Goal: Complete application form

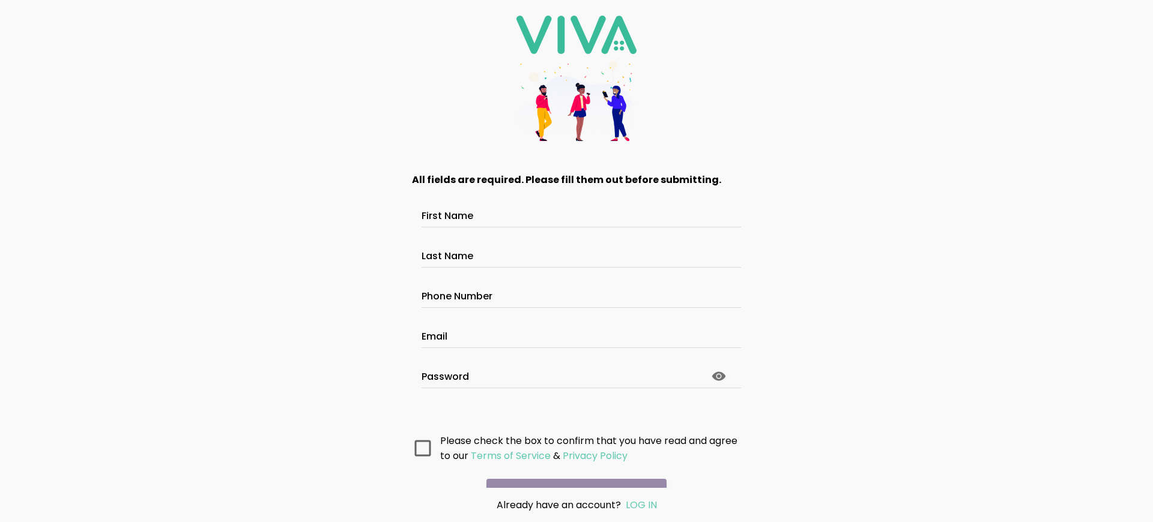
scroll to position [64, 0]
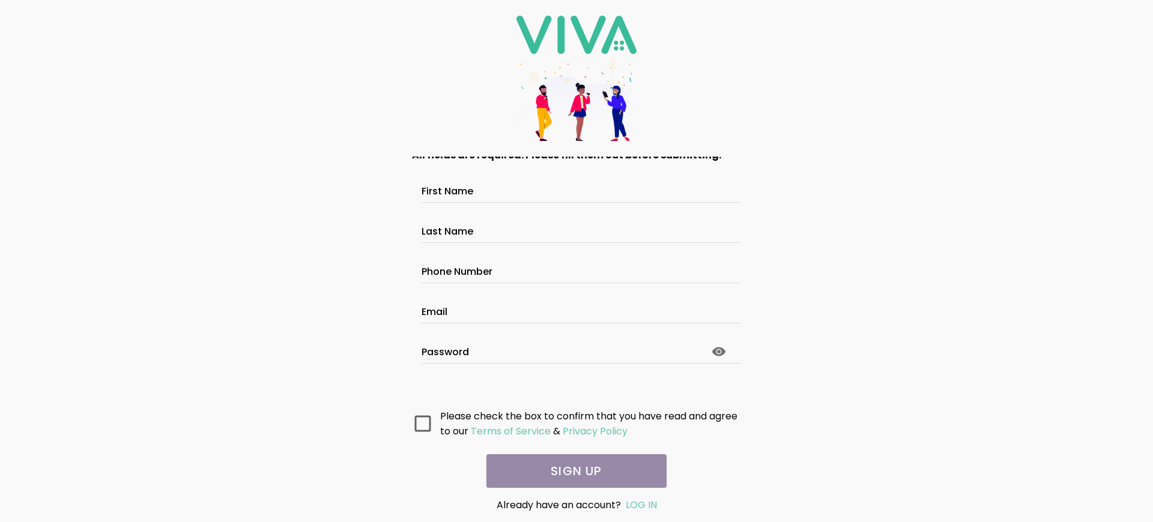
click at [572, 471] on main "All fields are required. Please fill them out before submitting. First Name Las…" at bounding box center [576, 322] width 360 height 331
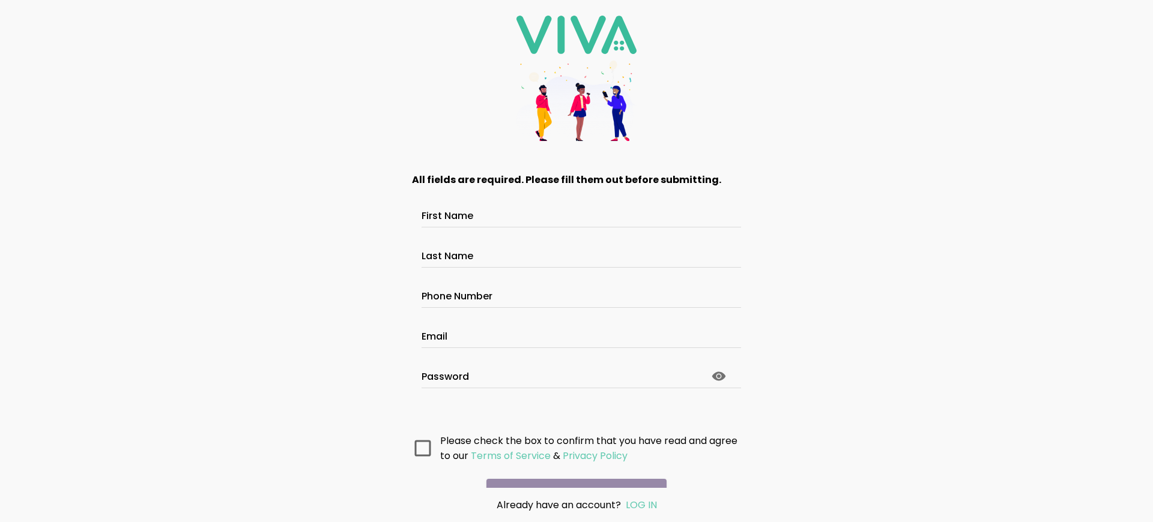
click at [572, 471] on main "All fields are required. Please fill them out before submitting. First Name Las…" at bounding box center [576, 322] width 360 height 331
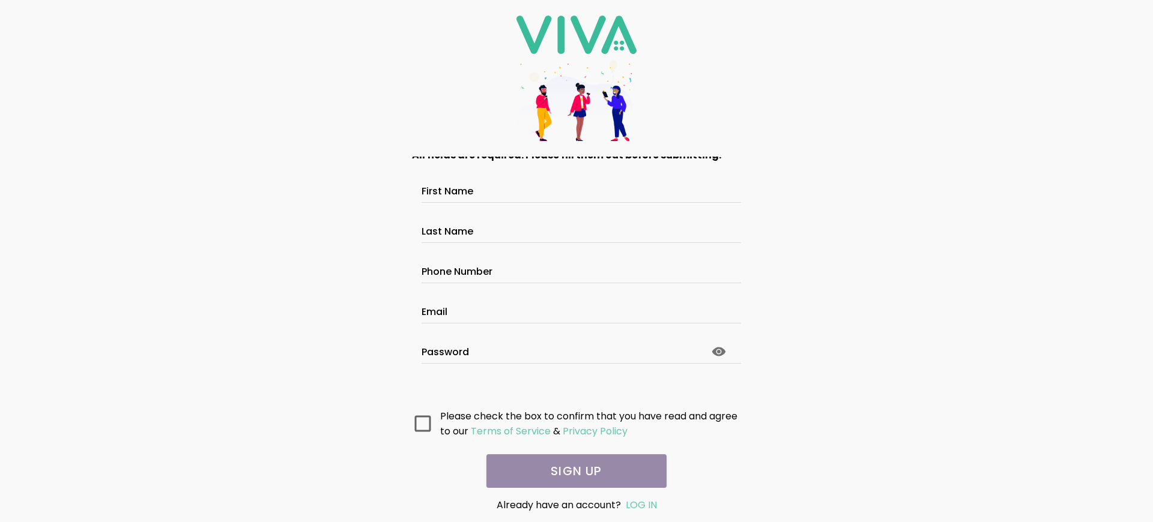
click at [572, 471] on main "All fields are required. Please fill them out before submitting. First Name Las…" at bounding box center [576, 322] width 360 height 331
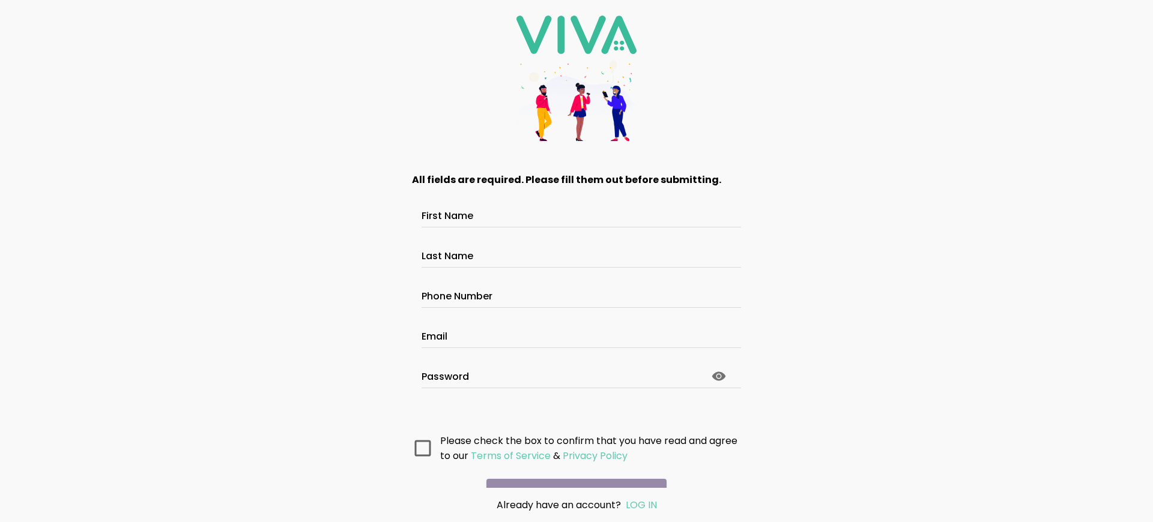
scroll to position [64, 0]
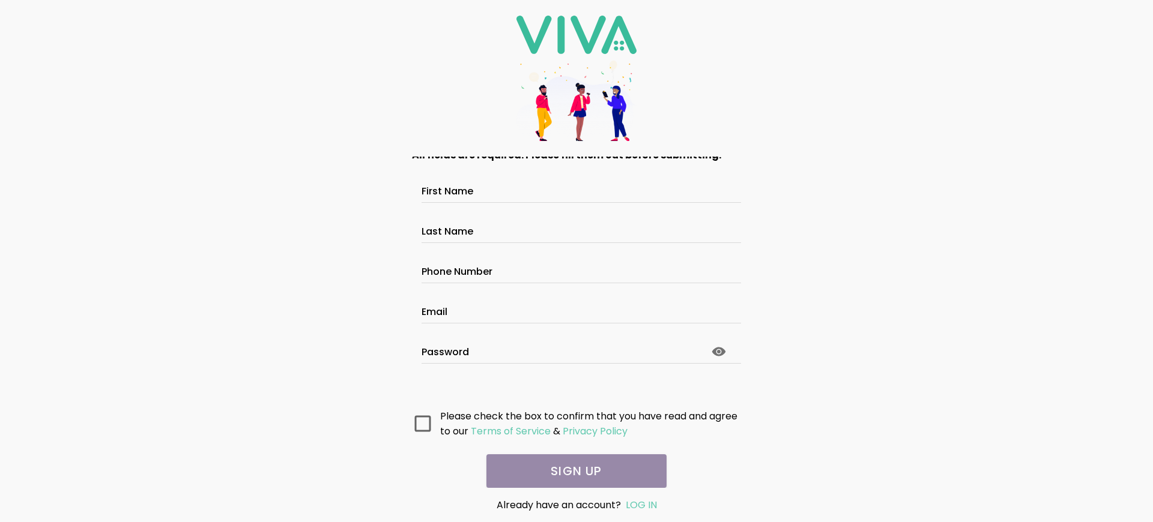
click at [572, 471] on main "All fields are required. Please fill them out before submitting. First Name Las…" at bounding box center [576, 322] width 360 height 331
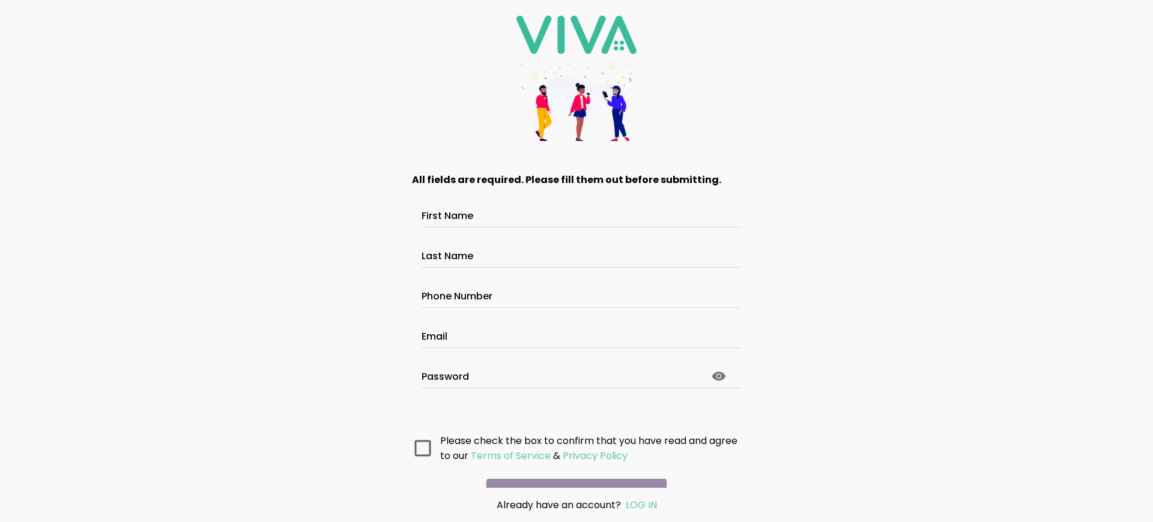
click at [572, 471] on main "All fields are required. Please fill them out before submitting. First Name Las…" at bounding box center [576, 322] width 360 height 331
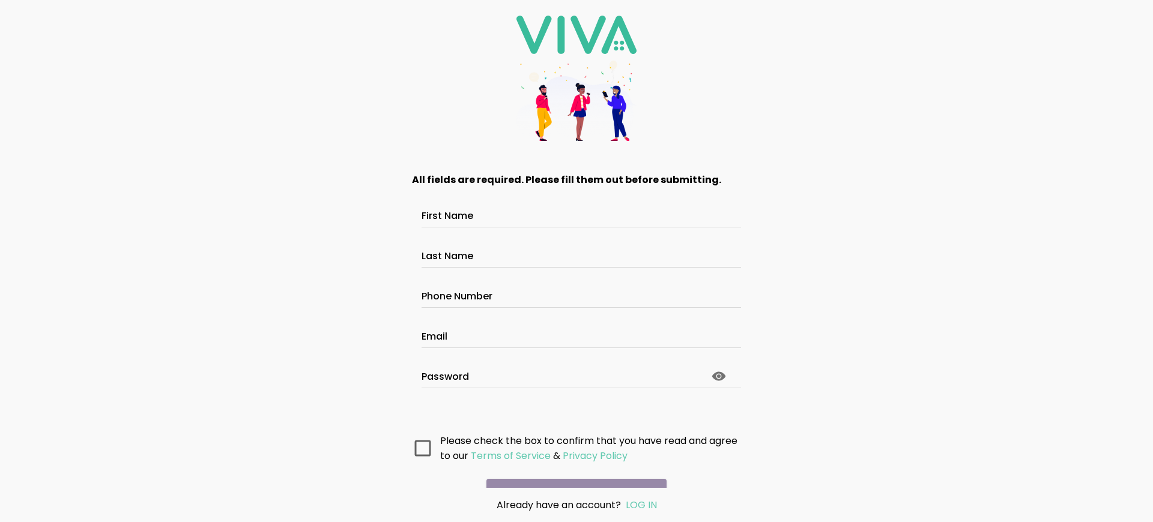
scroll to position [64, 0]
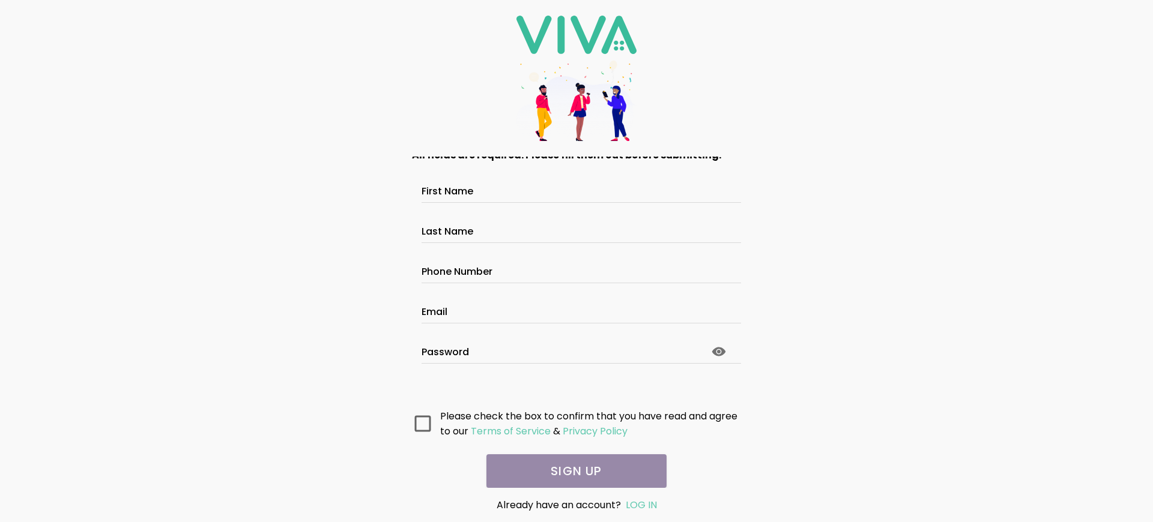
click at [572, 471] on main "All fields are required. Please fill them out before submitting. First Name Las…" at bounding box center [576, 322] width 360 height 331
